Goal: Information Seeking & Learning: Find specific fact

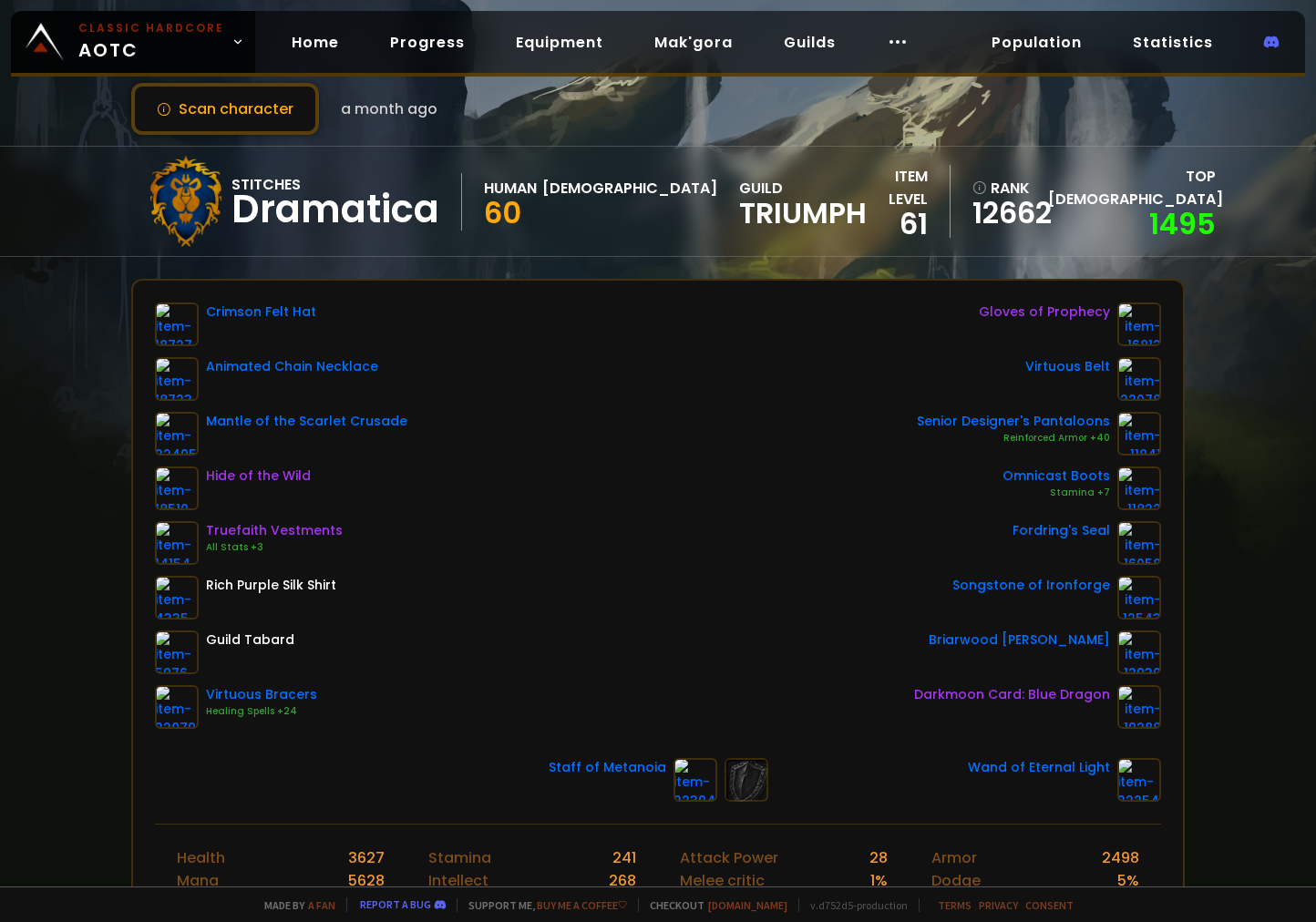
scroll to position [41, 0]
